Goal: Task Accomplishment & Management: Manage account settings

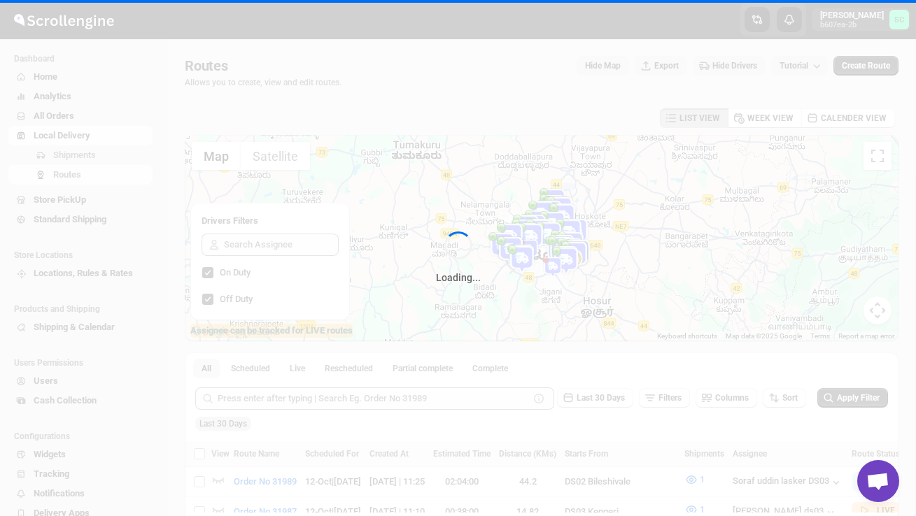
scroll to position [167, 0]
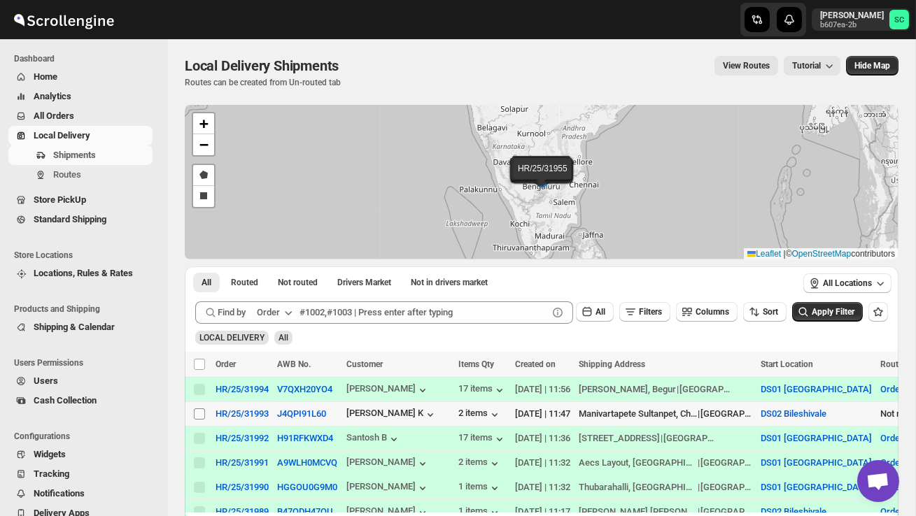
click at [201, 414] on input "Select shipment" at bounding box center [199, 414] width 11 height 11
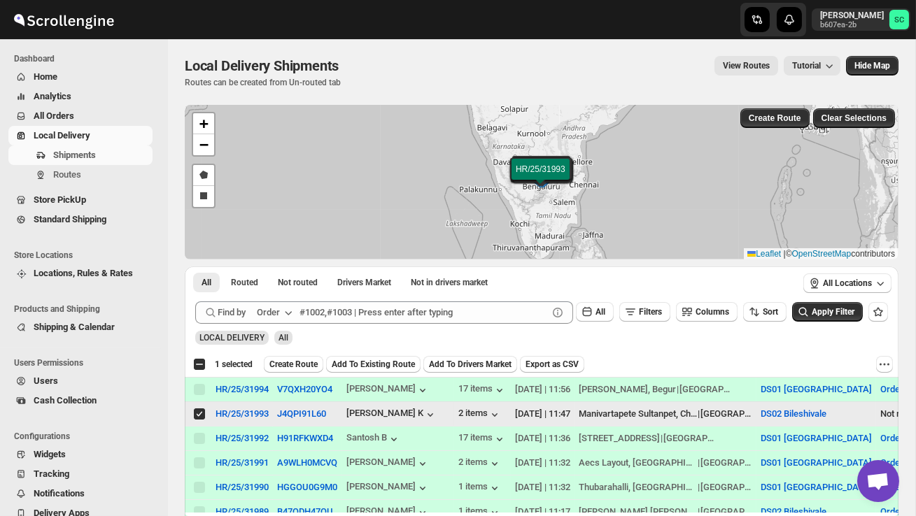
click at [201, 415] on input "Select shipment" at bounding box center [199, 414] width 11 height 11
checkbox input "false"
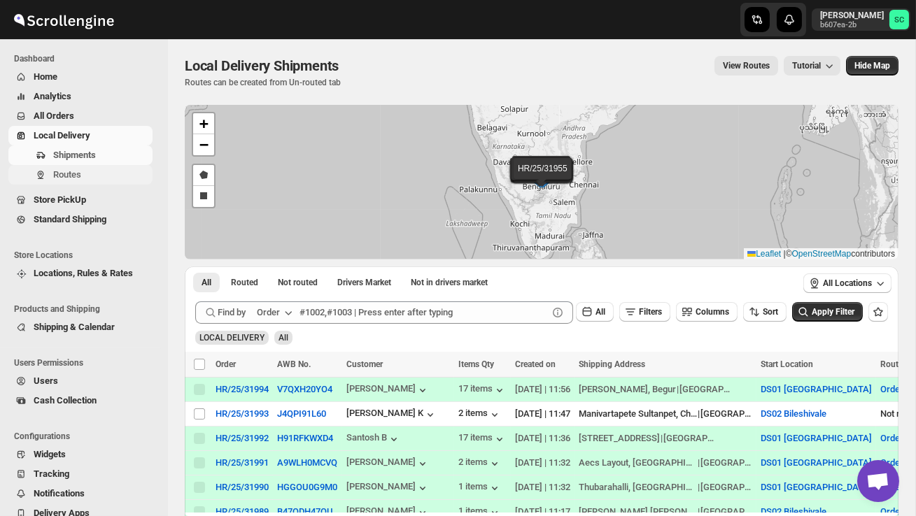
click at [73, 177] on span "Routes" at bounding box center [67, 174] width 28 height 10
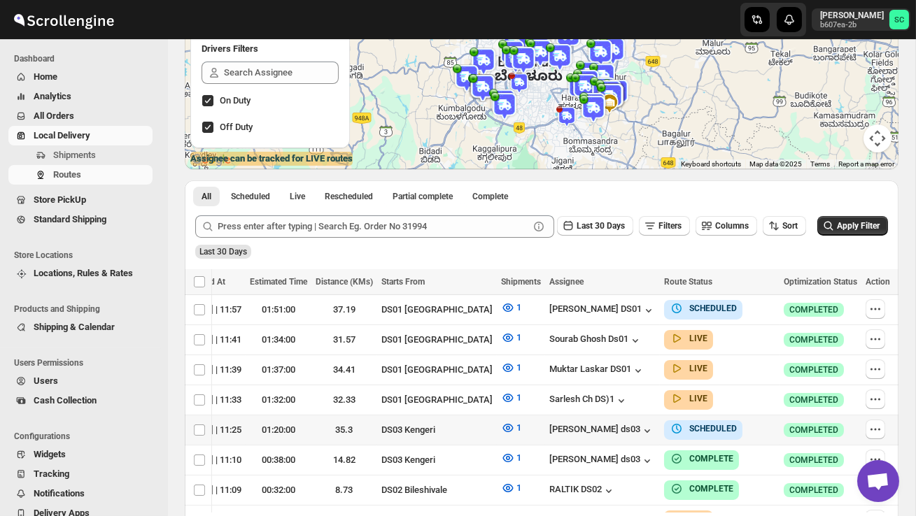
scroll to position [0, 248]
click at [878, 429] on icon "button" at bounding box center [879, 430] width 2 height 2
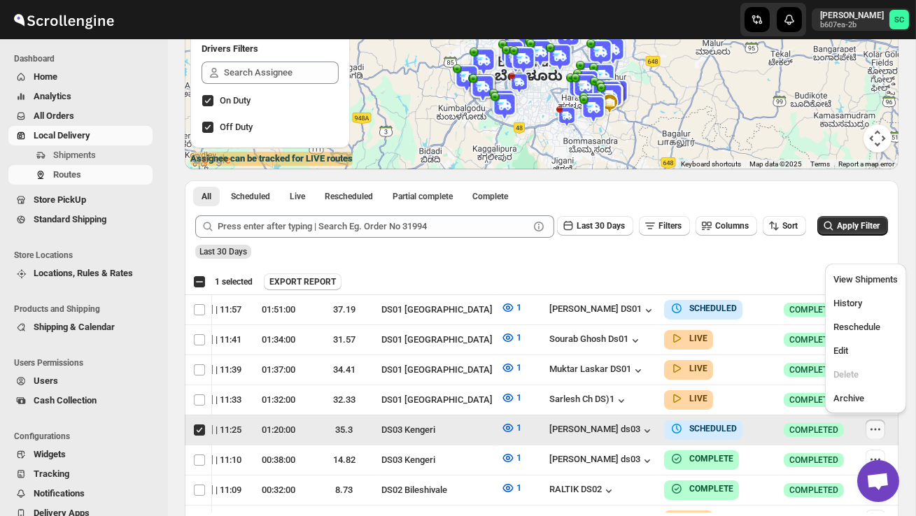
scroll to position [0, 1]
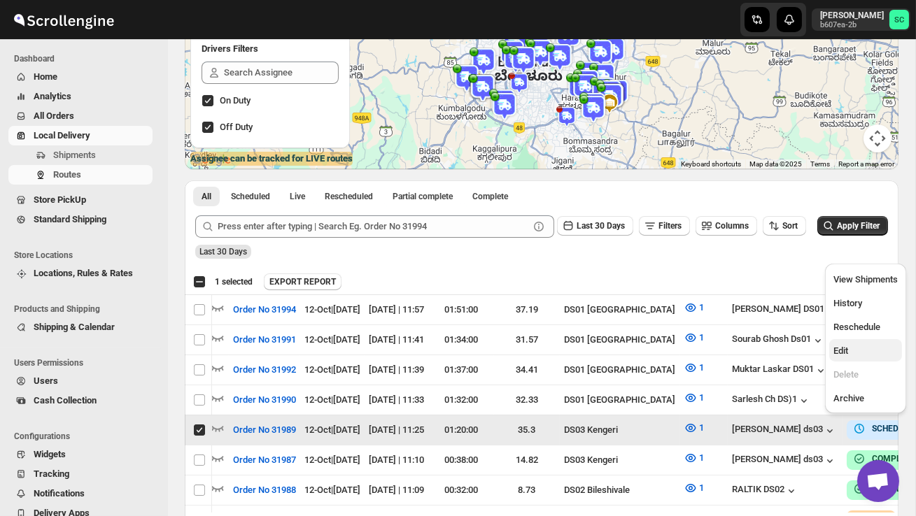
click at [857, 346] on span "Edit" at bounding box center [865, 351] width 64 height 14
checkbox input "false"
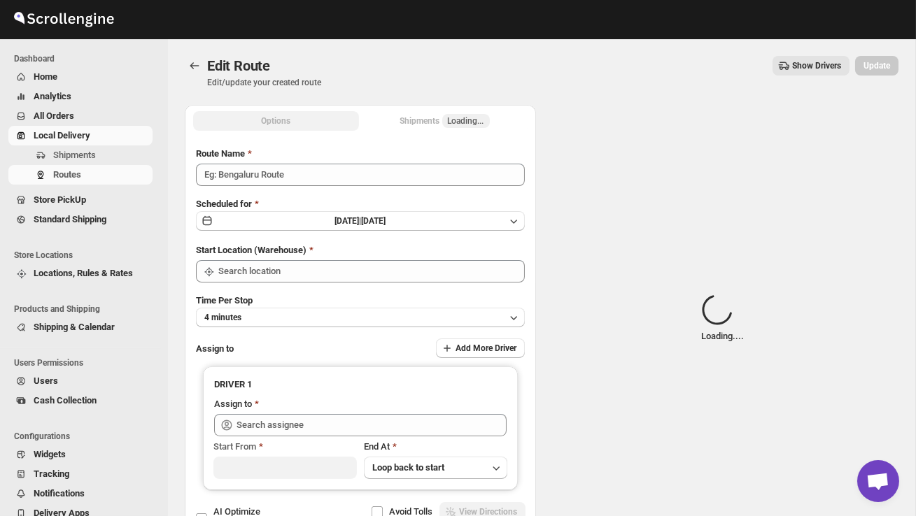
type input "Order No 31989"
type input "DS03 Kengeri"
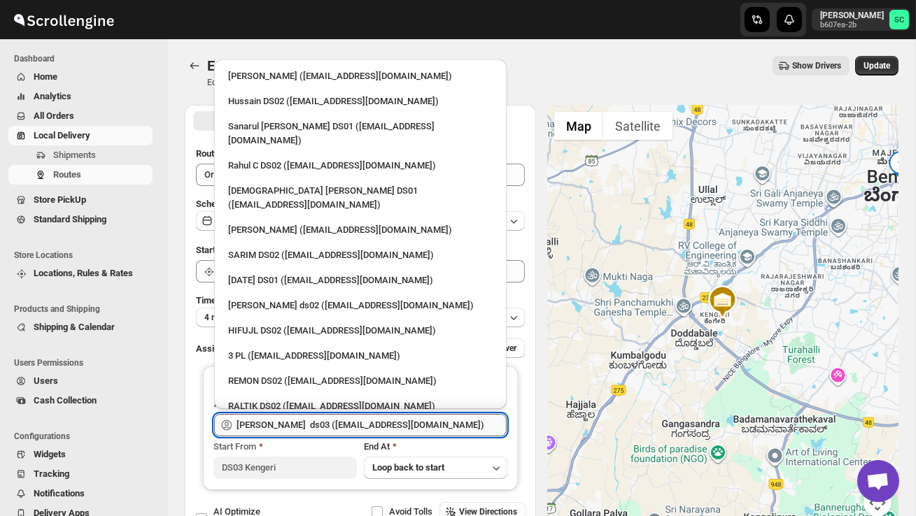
click at [392, 430] on input "[PERSON_NAME] ds03 ([EMAIL_ADDRESS][DOMAIN_NAME])" at bounding box center [371, 425] width 270 height 22
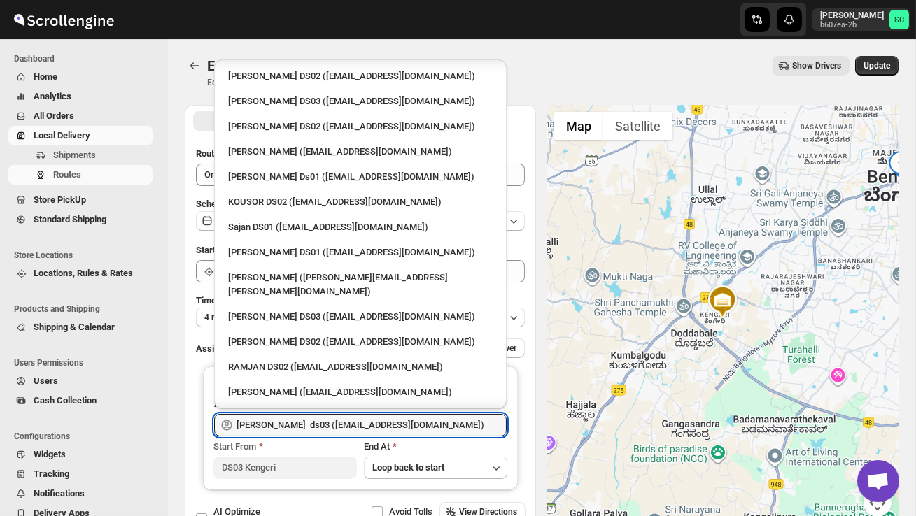
scroll to position [558, 0]
click at [299, 329] on div "[PERSON_NAME] DS02 ([EMAIL_ADDRESS][DOMAIN_NAME])" at bounding box center [360, 340] width 281 height 22
type input "[PERSON_NAME] DS02 ([EMAIL_ADDRESS][DOMAIN_NAME])"
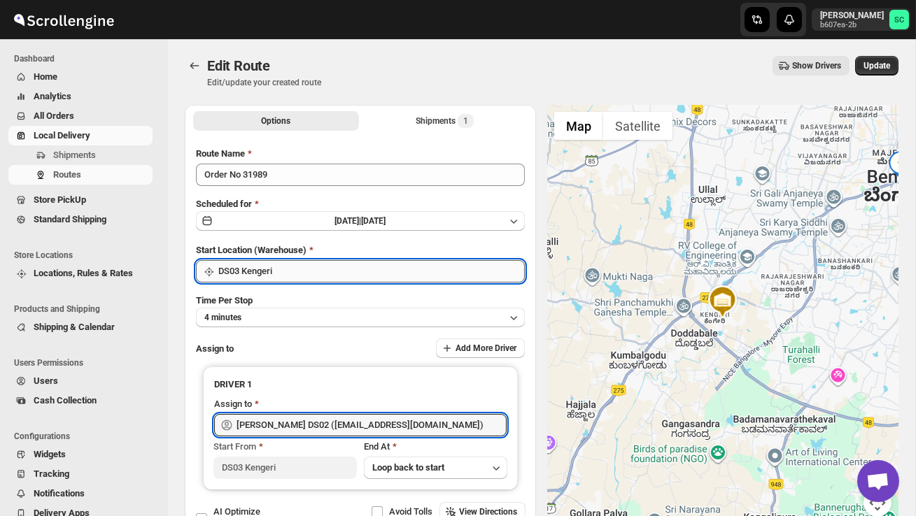
click at [414, 260] on input "DS03 Kengeri" at bounding box center [371, 271] width 306 height 22
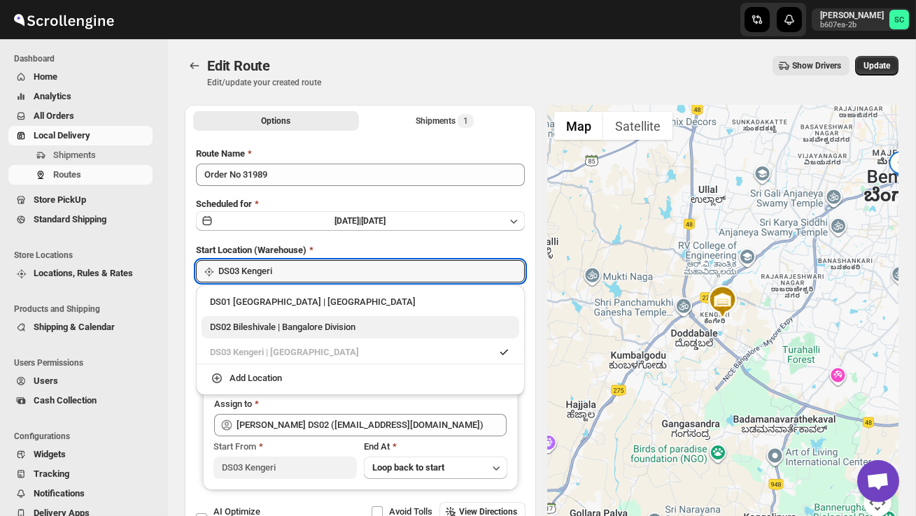
click at [355, 327] on div "DS02 Bileshivale | Bangalore Division" at bounding box center [360, 327] width 301 height 14
type input "DS02 Bileshivale"
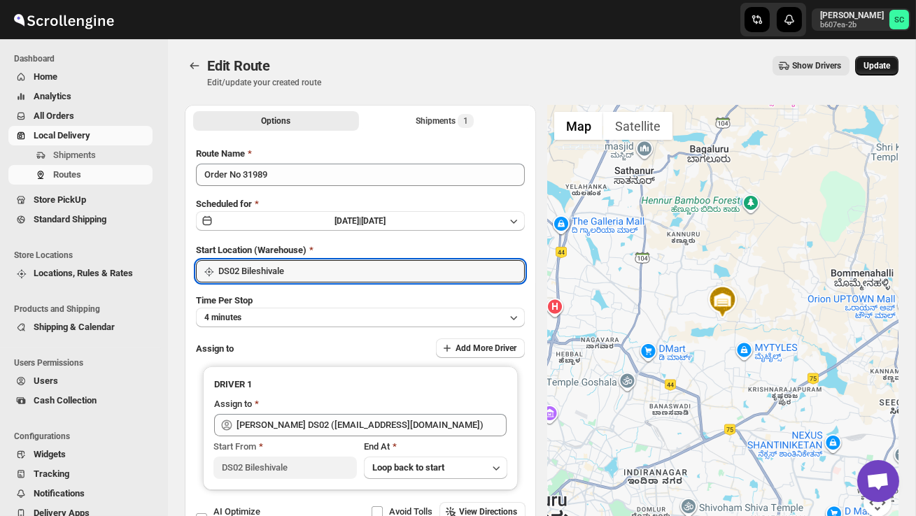
click at [884, 60] on button "Update" at bounding box center [876, 66] width 43 height 20
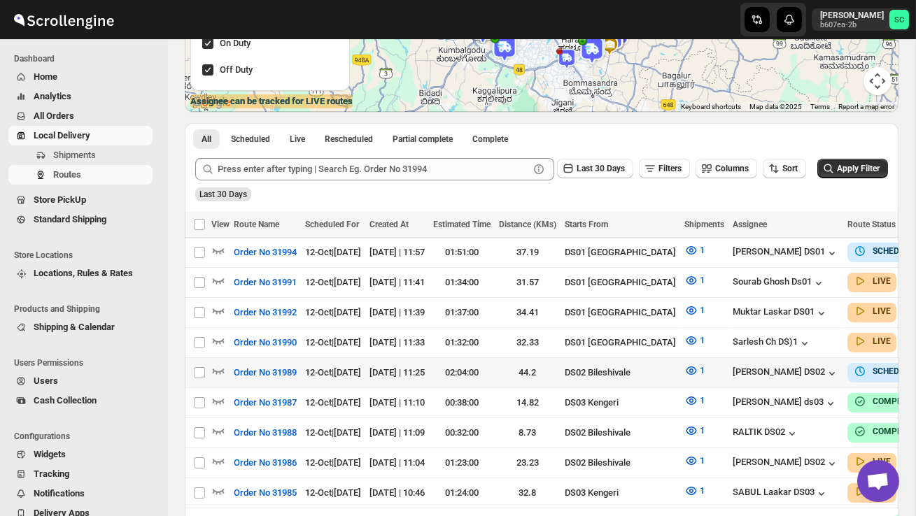
scroll to position [230, 0]
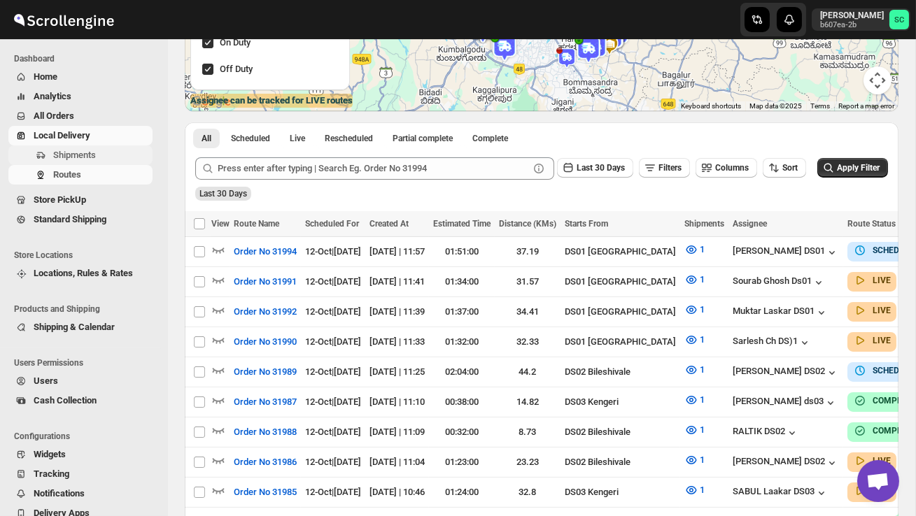
click at [99, 155] on span "Shipments" at bounding box center [101, 155] width 97 height 14
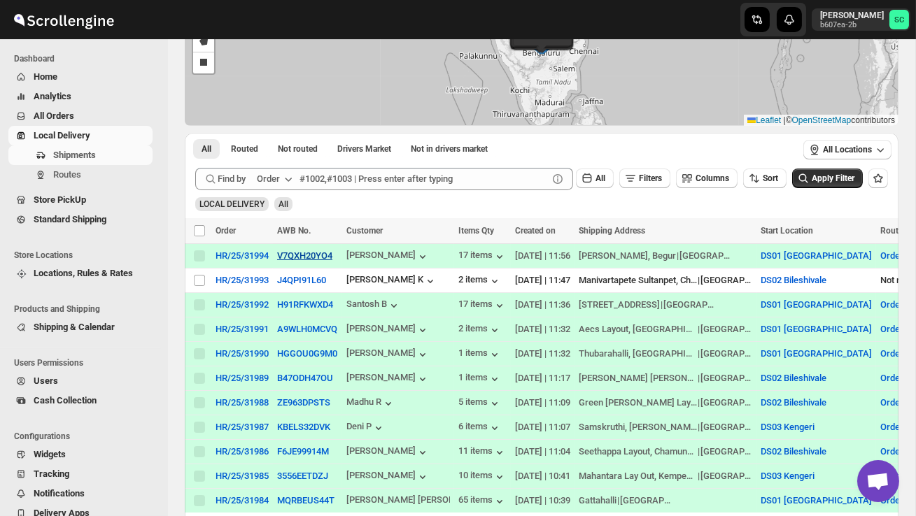
scroll to position [134, 0]
click at [476, 374] on div "1 items" at bounding box center [479, 378] width 43 height 14
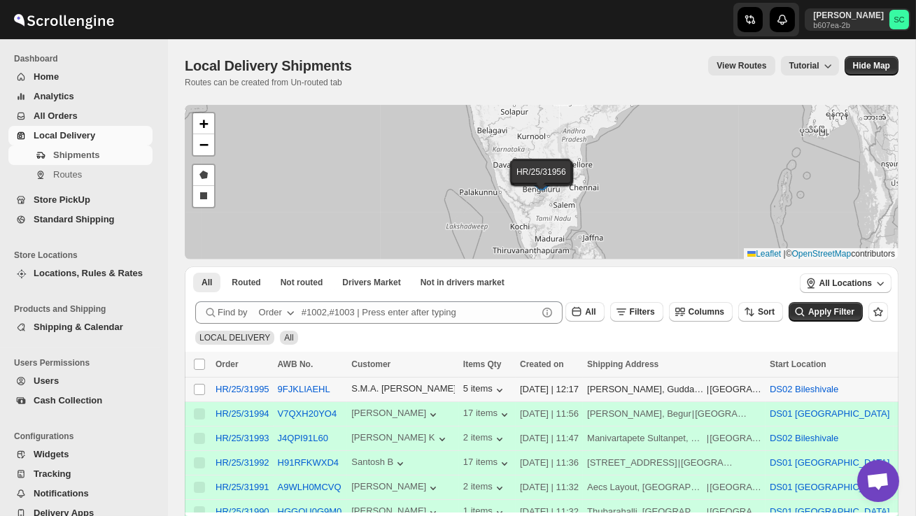
click at [192, 395] on td "Select shipment" at bounding box center [198, 390] width 27 height 24
checkbox input "true"
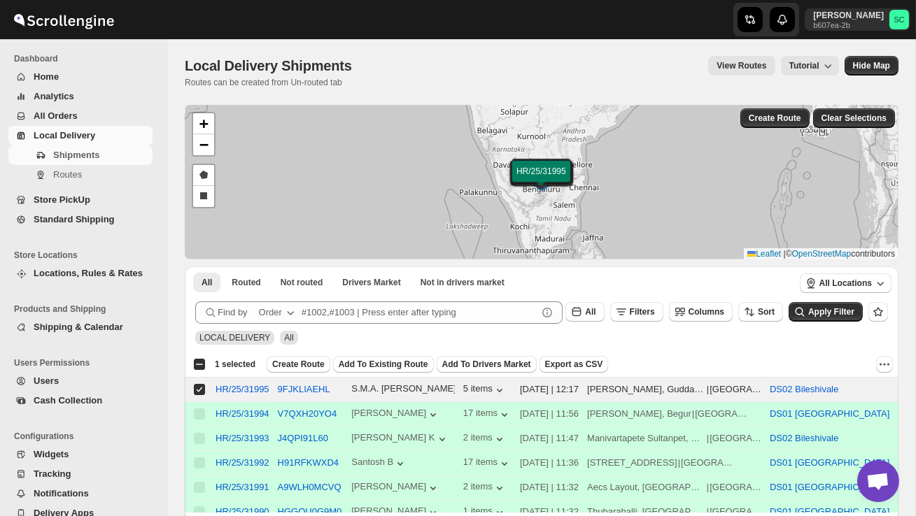
click at [301, 355] on div "Select all 2 shipments 1 selected Create Route Add To Existing Route Add To Dri…" at bounding box center [542, 364] width 714 height 25
click at [298, 374] on div "Select all 2 shipments 1 selected Create Route Add To Existing Route Add To Dri…" at bounding box center [542, 364] width 714 height 25
click at [302, 360] on span "Create Route" at bounding box center [298, 364] width 52 height 11
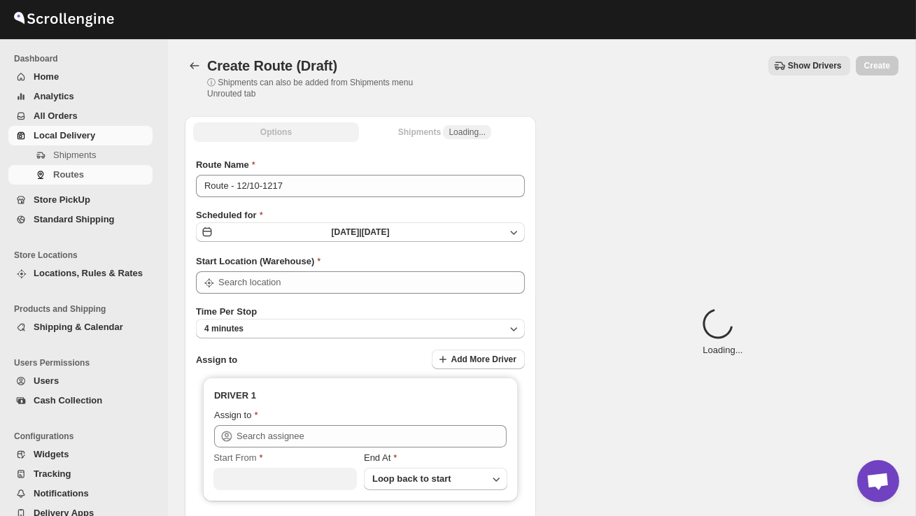
type input "DS02 Bileshivale"
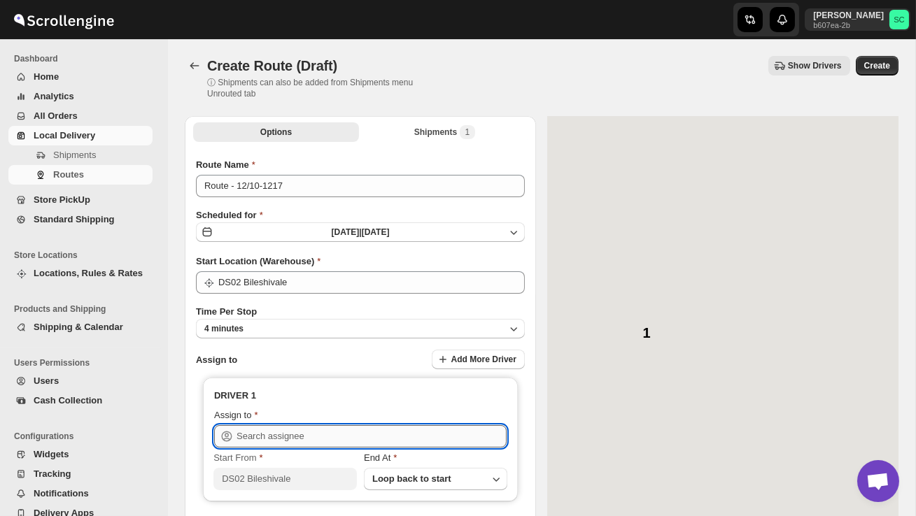
click at [291, 441] on input "text" at bounding box center [371, 436] width 270 height 22
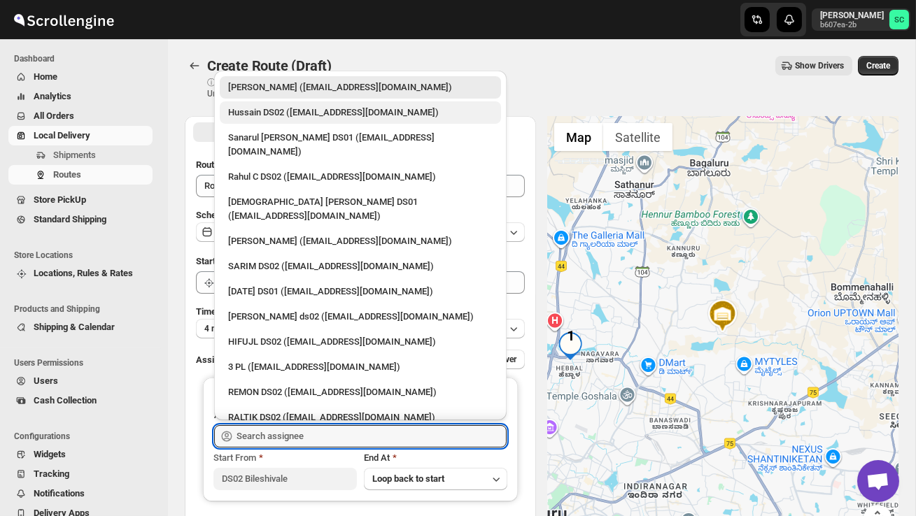
click at [281, 114] on div "Hussain DS02 ([EMAIL_ADDRESS][DOMAIN_NAME])" at bounding box center [360, 113] width 264 height 14
type input "Hussain DS02 ([EMAIL_ADDRESS][DOMAIN_NAME])"
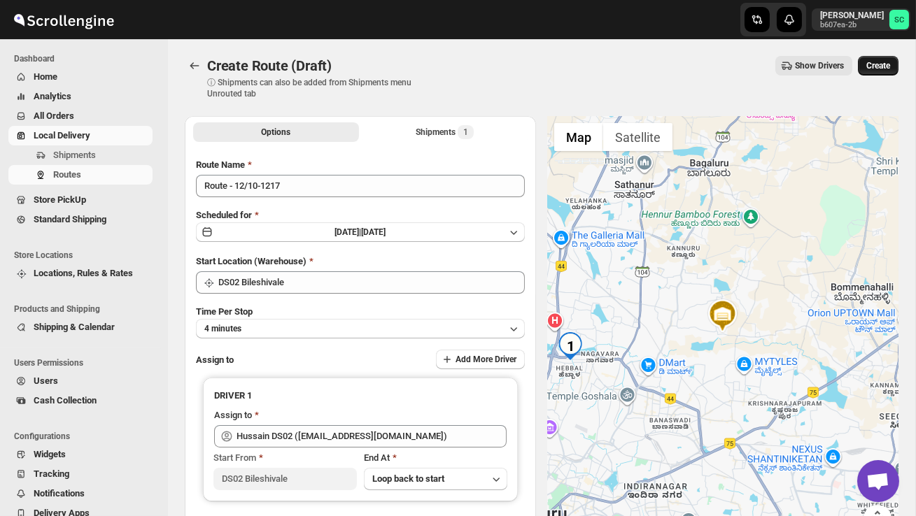
click at [878, 63] on span "Create" at bounding box center [878, 65] width 24 height 11
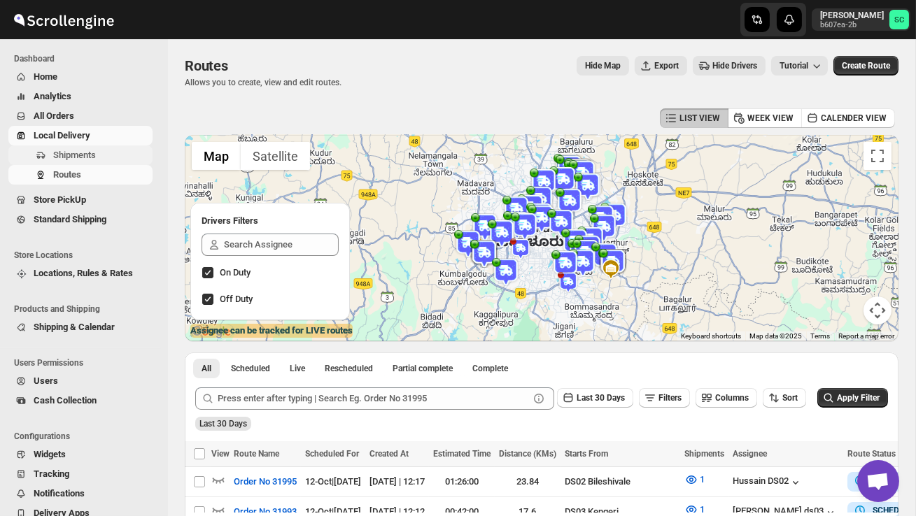
click at [81, 159] on span "Shipments" at bounding box center [74, 155] width 43 height 10
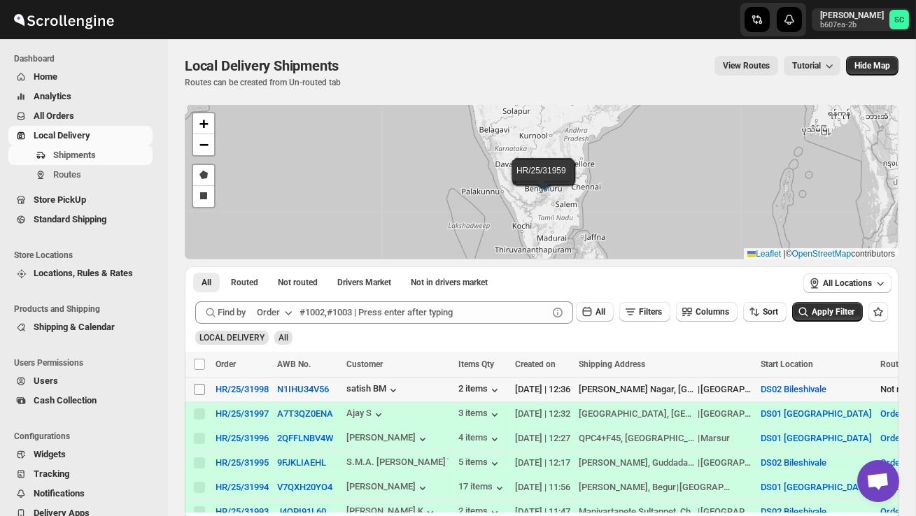
click at [201, 384] on input "Select shipment" at bounding box center [199, 389] width 11 height 11
checkbox input "true"
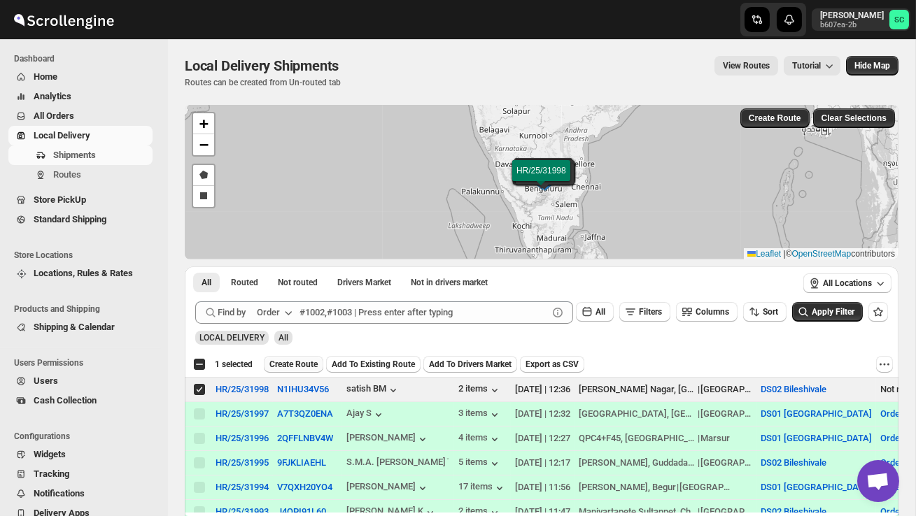
click at [295, 364] on span "Create Route" at bounding box center [293, 364] width 48 height 11
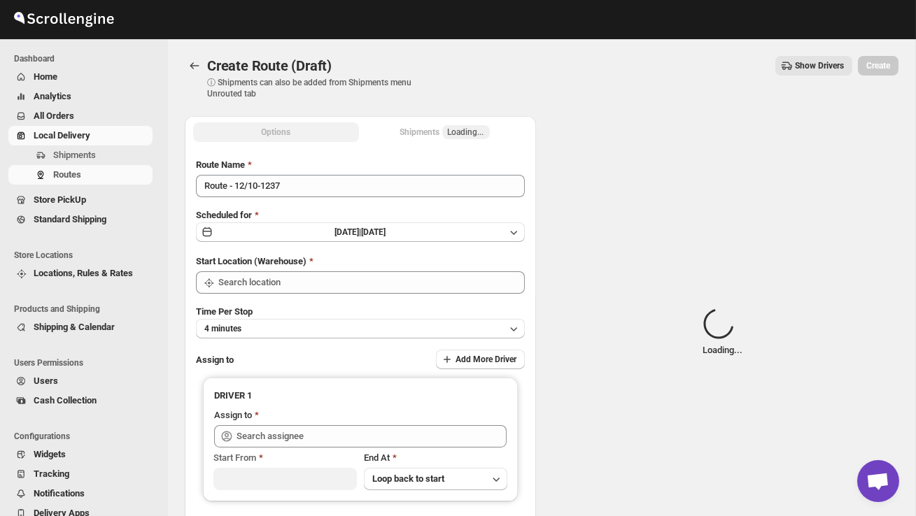
type input "DS02 Bileshivale"
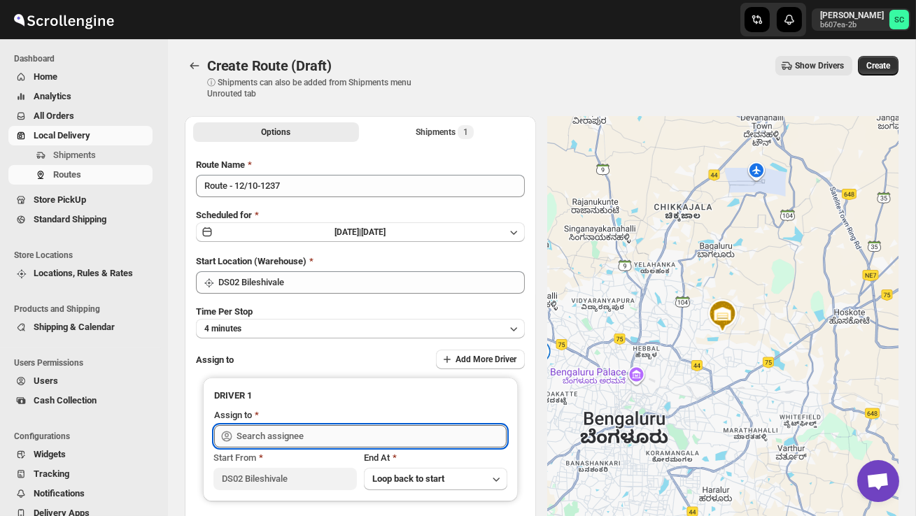
click at [294, 436] on input "text" at bounding box center [371, 436] width 270 height 22
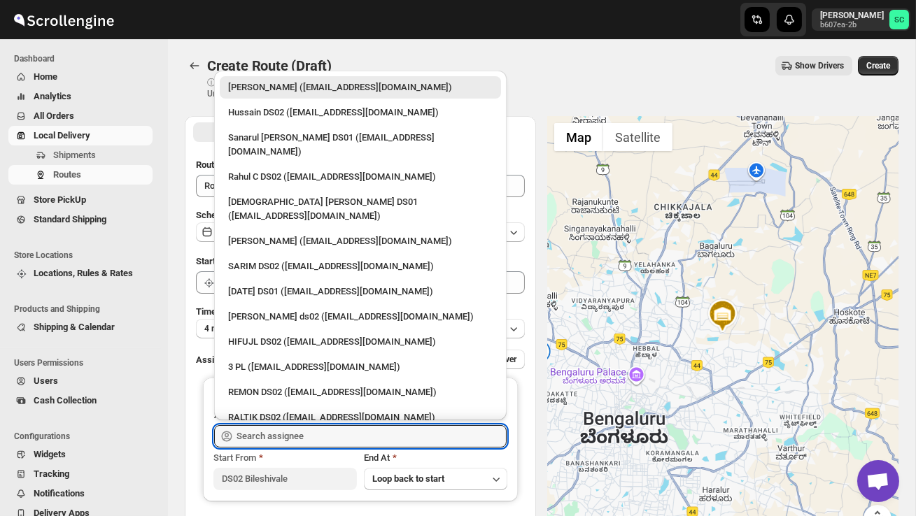
click at [276, 411] on div "RALTIK DS02 ([EMAIL_ADDRESS][DOMAIN_NAME])" at bounding box center [360, 418] width 264 height 14
type input "RALTIK DS02 ([EMAIL_ADDRESS][DOMAIN_NAME])"
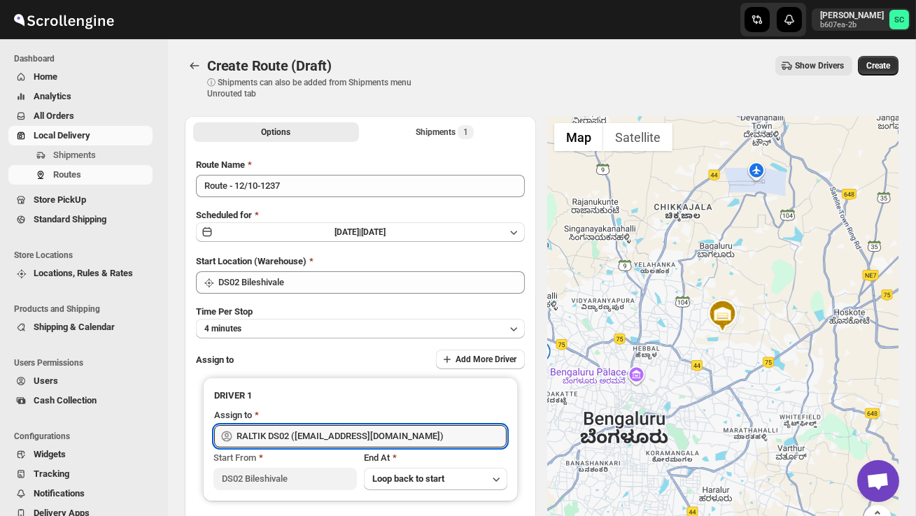
click at [876, 65] on span "Create" at bounding box center [878, 65] width 24 height 11
